Goal: Transaction & Acquisition: Obtain resource

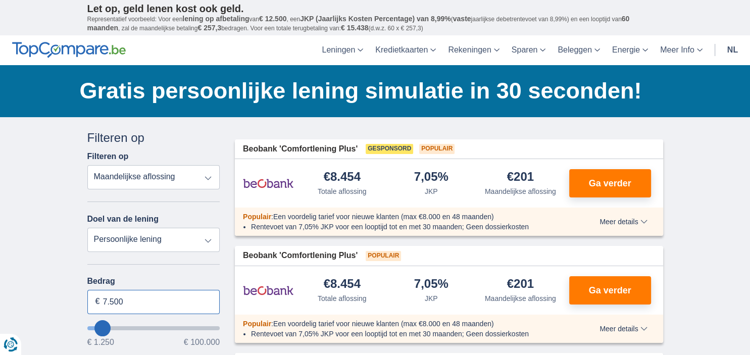
drag, startPoint x: 105, startPoint y: 298, endPoint x: 111, endPoint y: 300, distance: 5.9
click at [111, 300] on input "7.500" at bounding box center [153, 302] width 133 height 24
click at [126, 305] on input "7.500" at bounding box center [153, 302] width 133 height 24
type input "7"
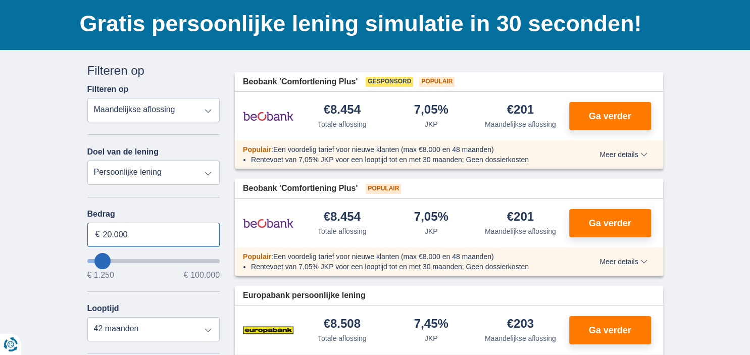
scroll to position [107, 0]
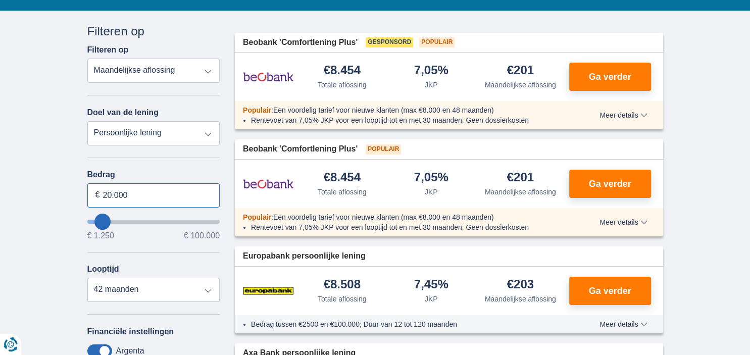
type input "20.000"
type input "20250"
click at [87, 278] on select "12 maanden 18 maanden 24 maanden 30 maanden 36 maanden 42 maanden" at bounding box center [153, 290] width 133 height 24
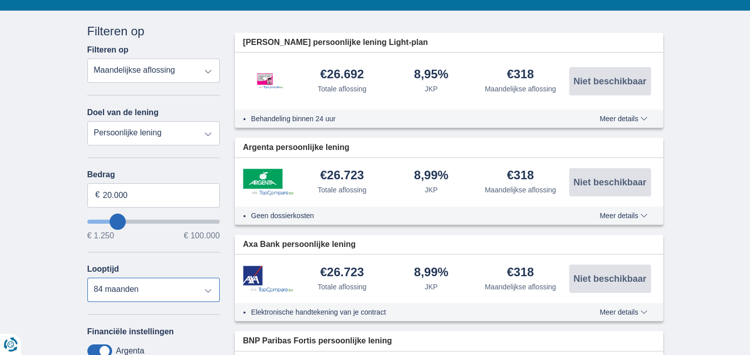
select select "84"
click option "84 maanden" at bounding box center [0, 0] width 0 height 0
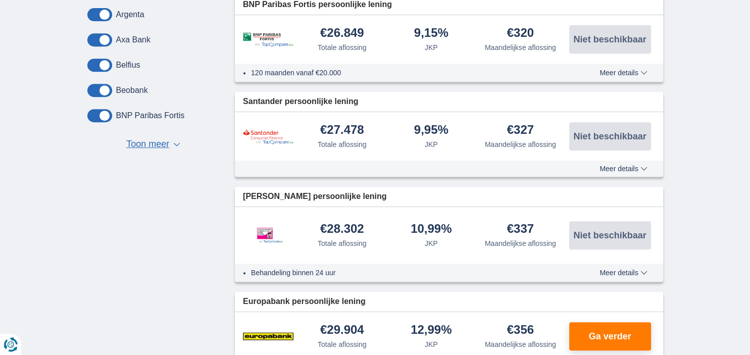
scroll to position [480, 0]
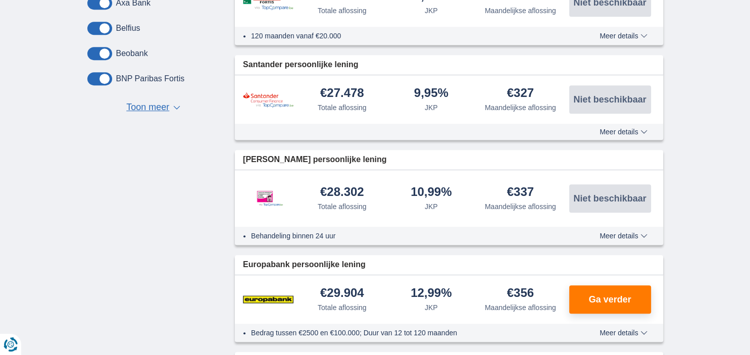
click at [611, 130] on span "Meer details" at bounding box center [623, 131] width 47 height 7
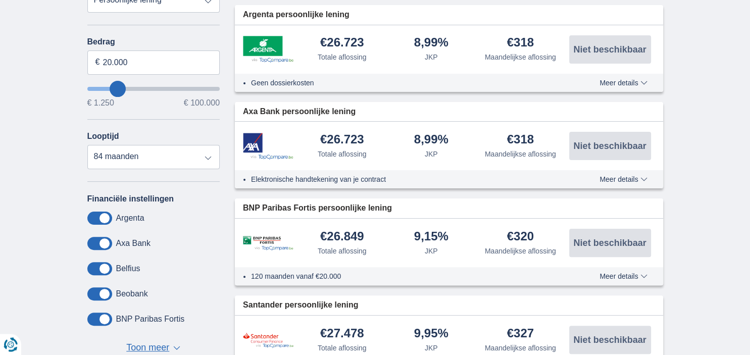
scroll to position [320, 0]
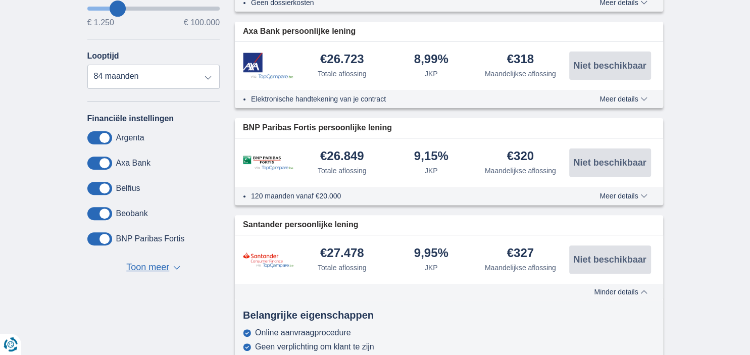
click at [147, 268] on span "Toon meer" at bounding box center [147, 267] width 43 height 13
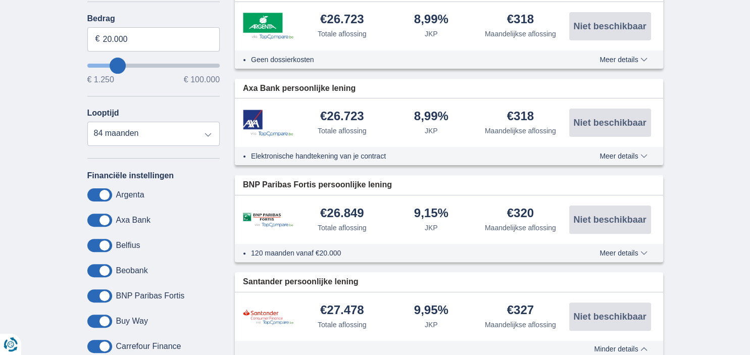
scroll to position [213, 0]
